Goal: Task Accomplishment & Management: Complete application form

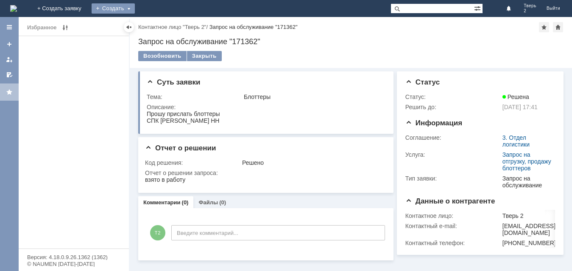
click at [135, 10] on div "Создать" at bounding box center [113, 8] width 43 height 10
click at [158, 24] on link "Заявка" at bounding box center [125, 25] width 64 height 10
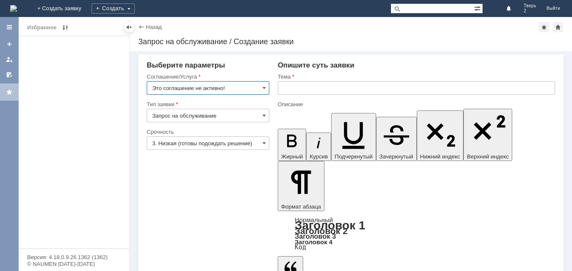
click at [243, 93] on input "Это соглашение не активно!" at bounding box center [208, 88] width 123 height 14
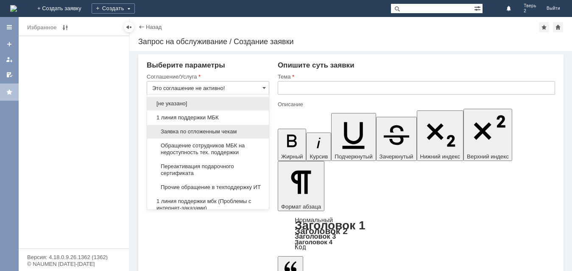
click at [236, 135] on div "Заявка по отложенным чекам" at bounding box center [208, 132] width 122 height 14
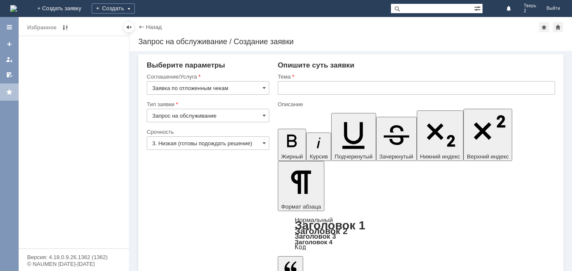
type input "Заявка по отложенным чекам"
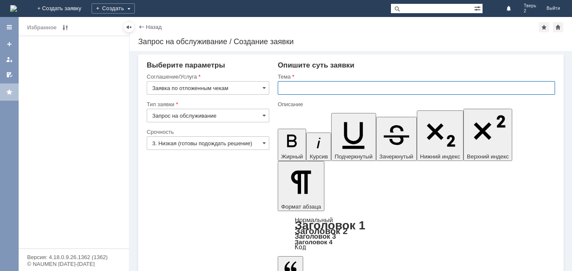
click at [316, 85] on input "text" at bounding box center [417, 88] width 278 height 14
type input "оч"
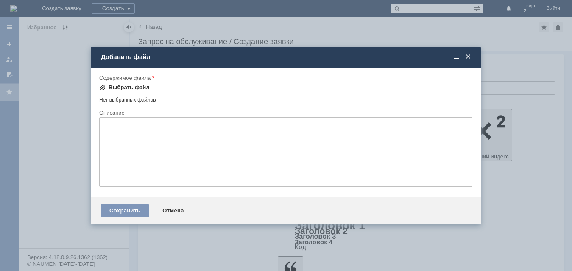
click at [126, 89] on div "Выбрать файл" at bounding box center [129, 87] width 41 height 7
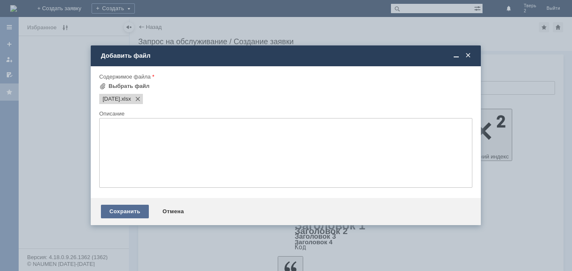
click at [115, 212] on div "Сохранить" at bounding box center [125, 212] width 48 height 14
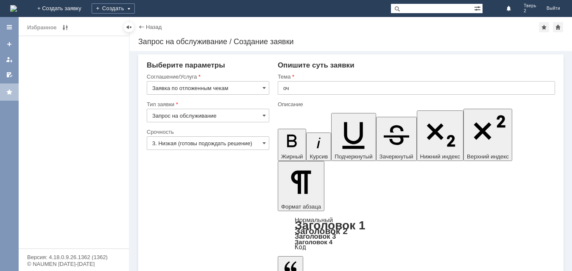
drag, startPoint x: 184, startPoint y: 260, endPoint x: 188, endPoint y: 258, distance: 4.7
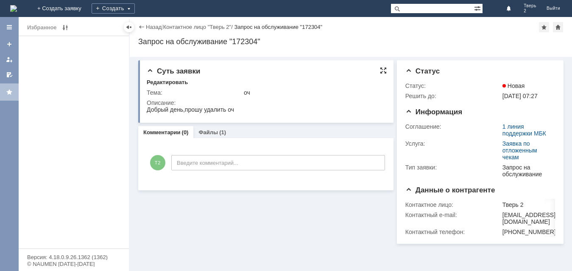
click at [381, 70] on div at bounding box center [383, 70] width 7 height 7
